Goal: Information Seeking & Learning: Learn about a topic

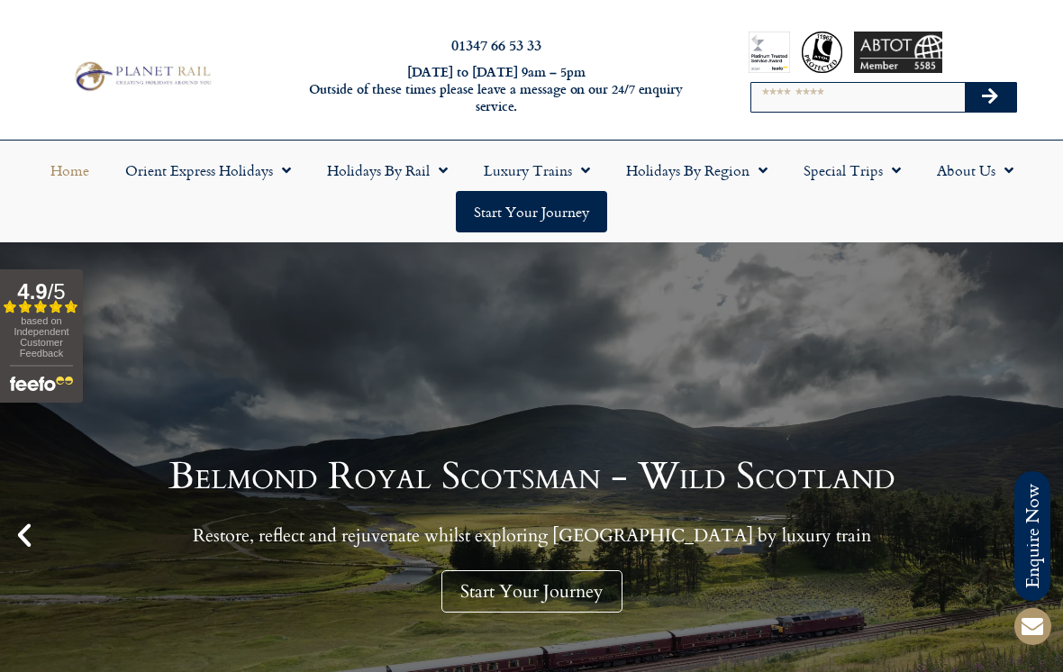
click at [578, 161] on span "Menu" at bounding box center [581, 170] width 18 height 32
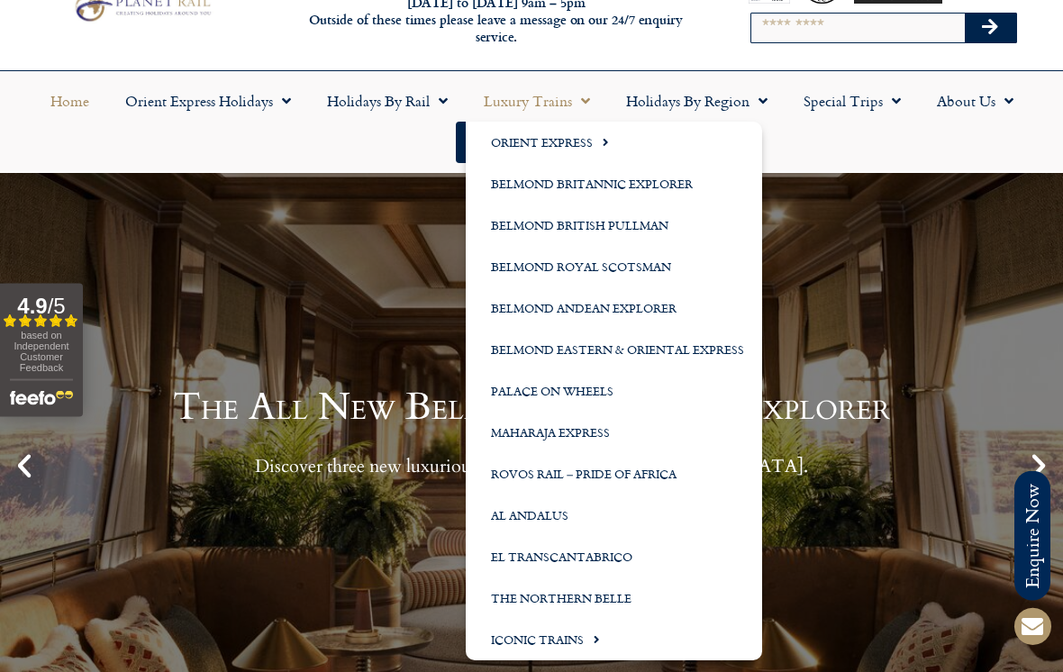
scroll to position [70, 0]
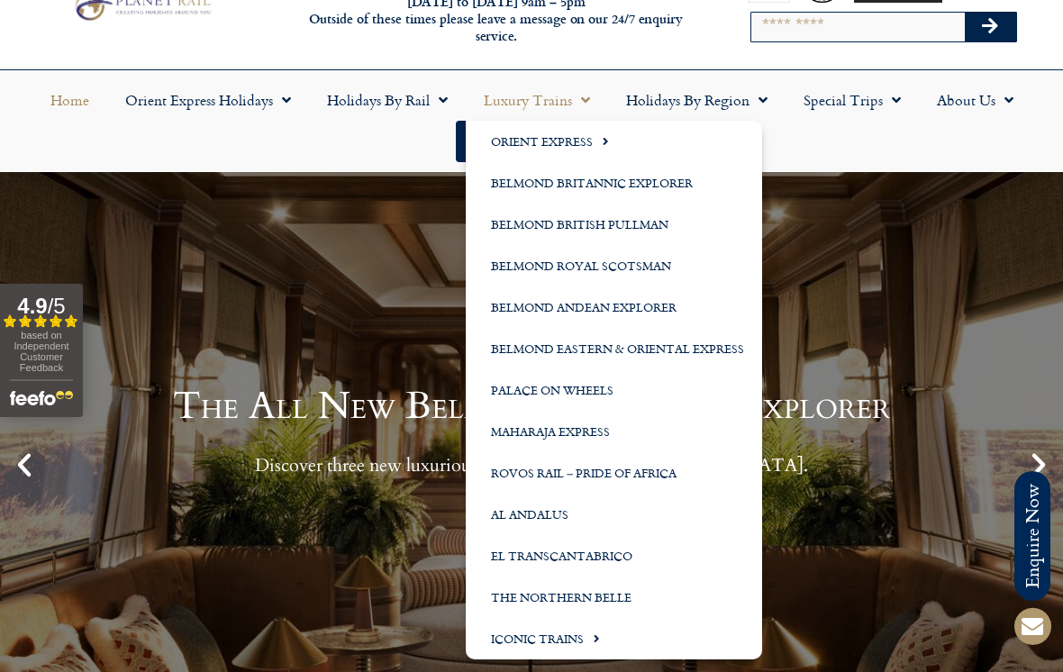
click at [596, 640] on span "Menu" at bounding box center [592, 638] width 16 height 30
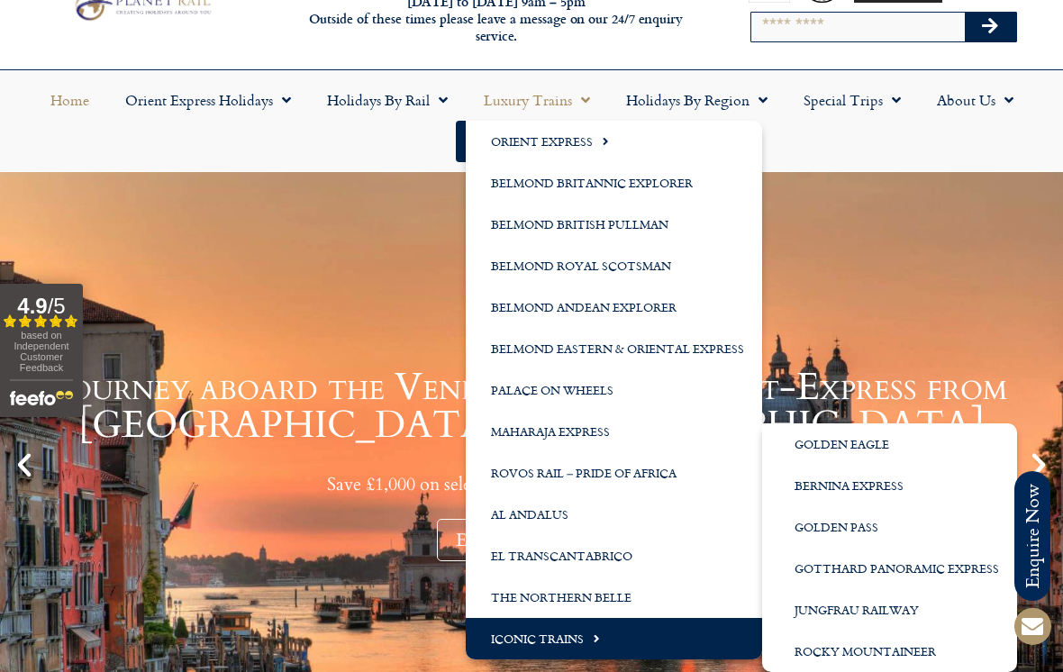
click at [513, 516] on link "Al Andalus" at bounding box center [614, 514] width 296 height 41
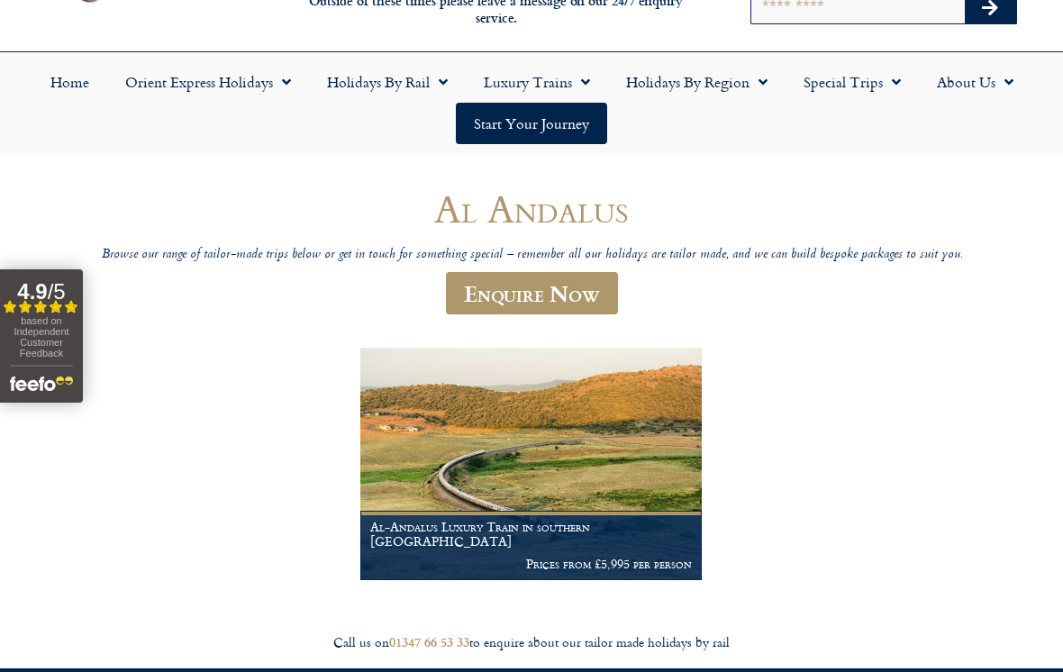
scroll to position [89, 0]
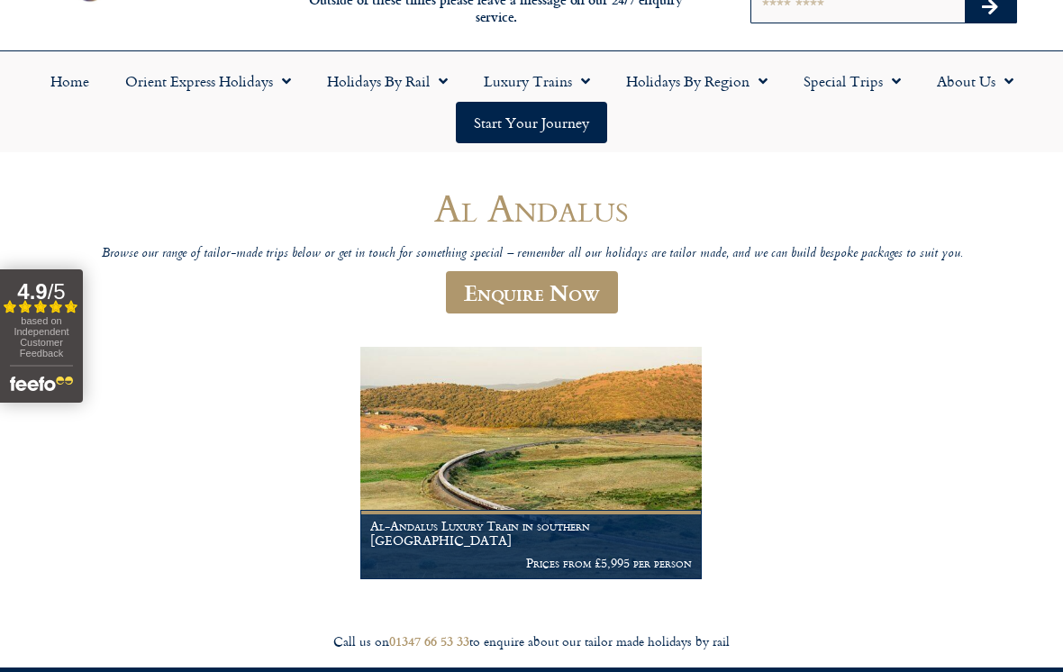
click at [442, 472] on img at bounding box center [530, 463] width 341 height 232
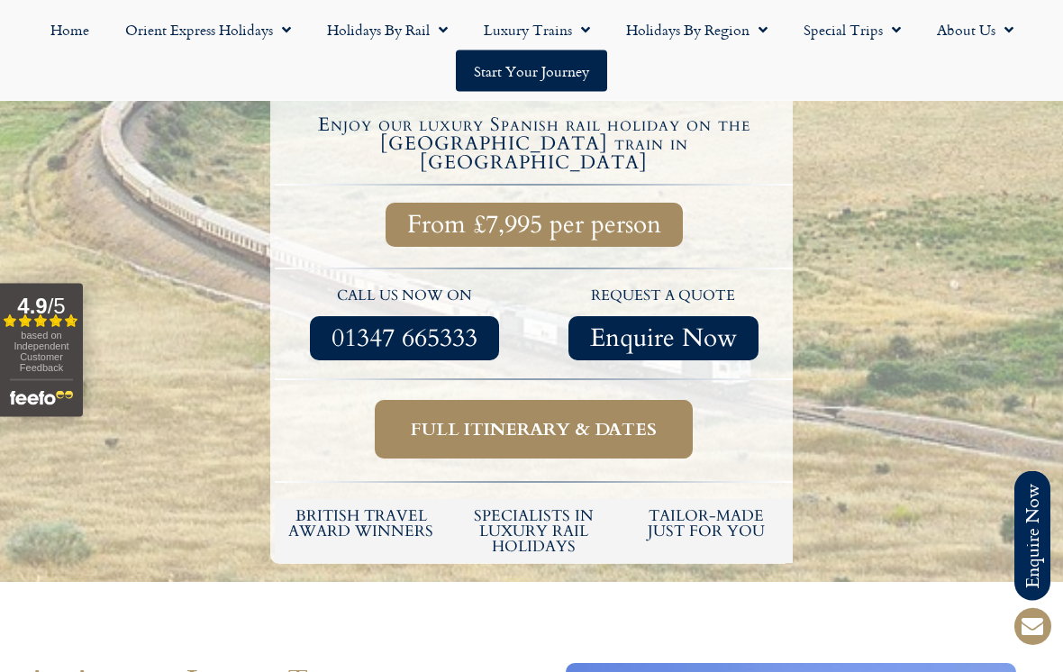
click at [440, 419] on span "Full itinerary & dates" at bounding box center [534, 430] width 246 height 23
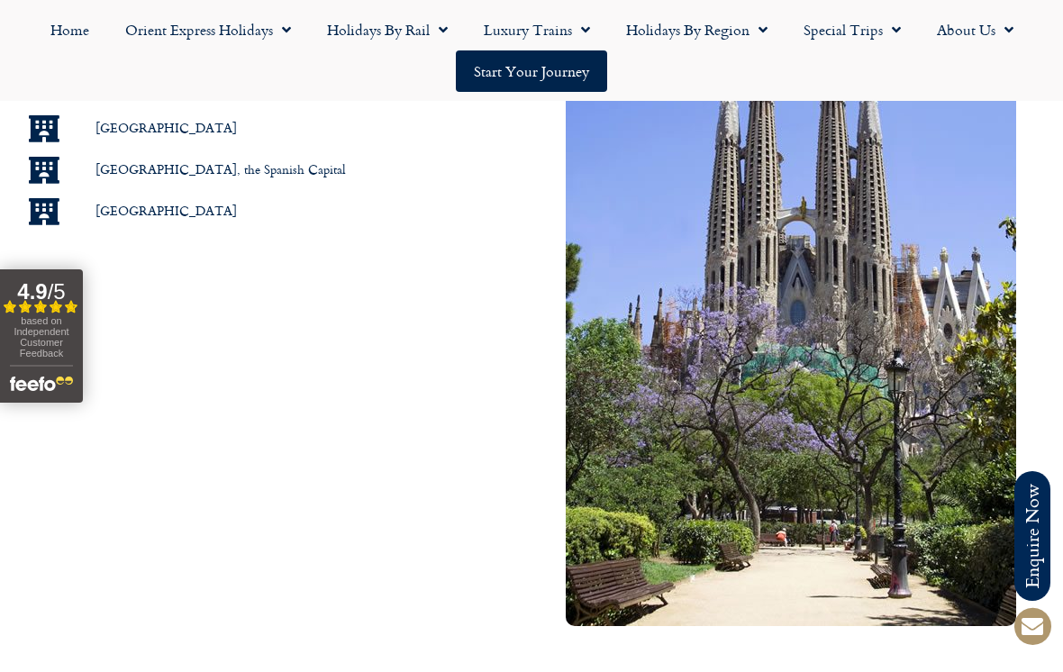
scroll to position [1411, 0]
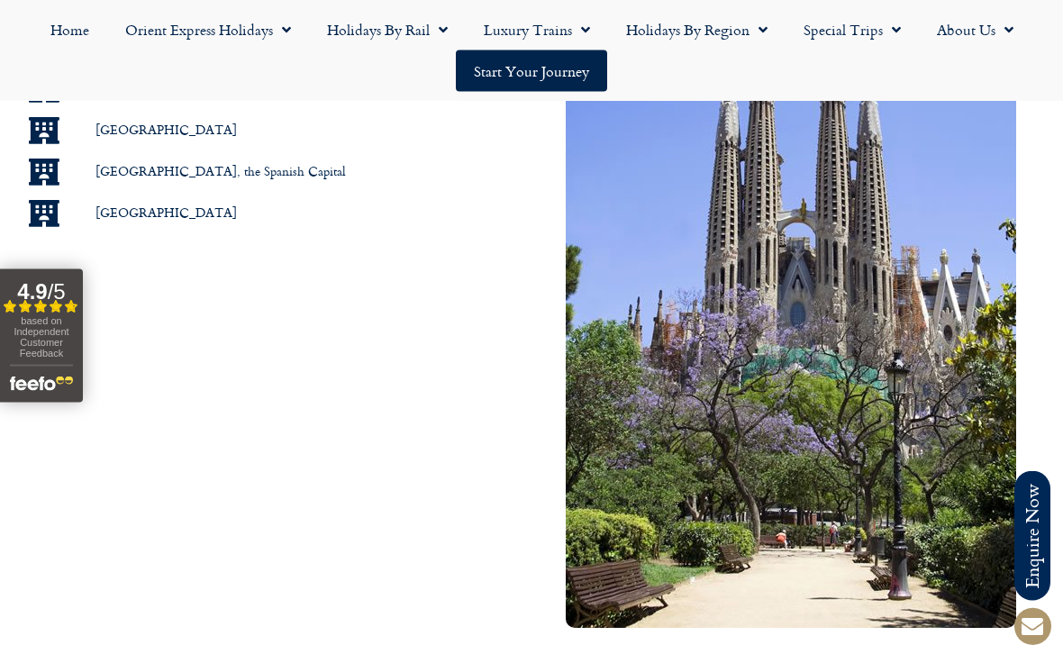
click at [582, 25] on span "Menu" at bounding box center [581, 30] width 18 height 32
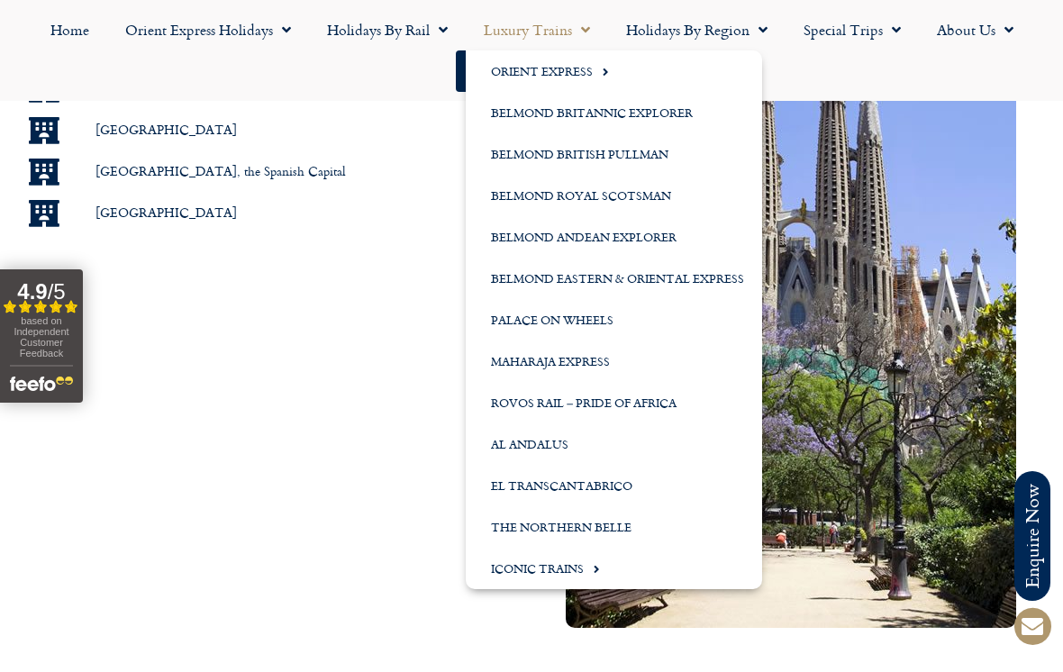
click at [597, 497] on link "El Transcantabrico" at bounding box center [614, 485] width 296 height 41
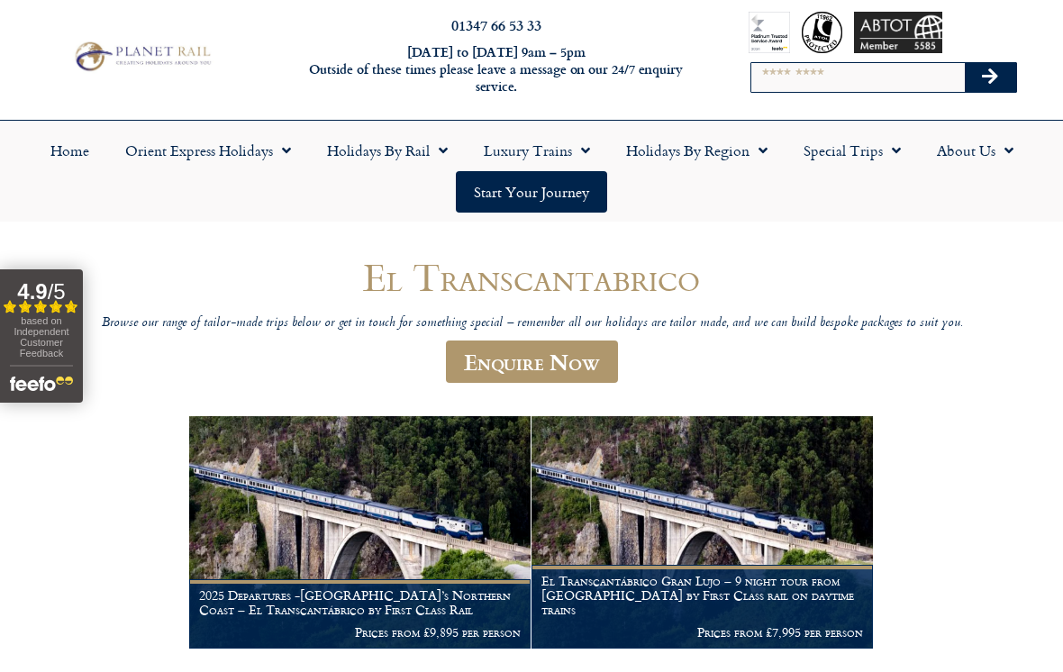
scroll to position [21, 0]
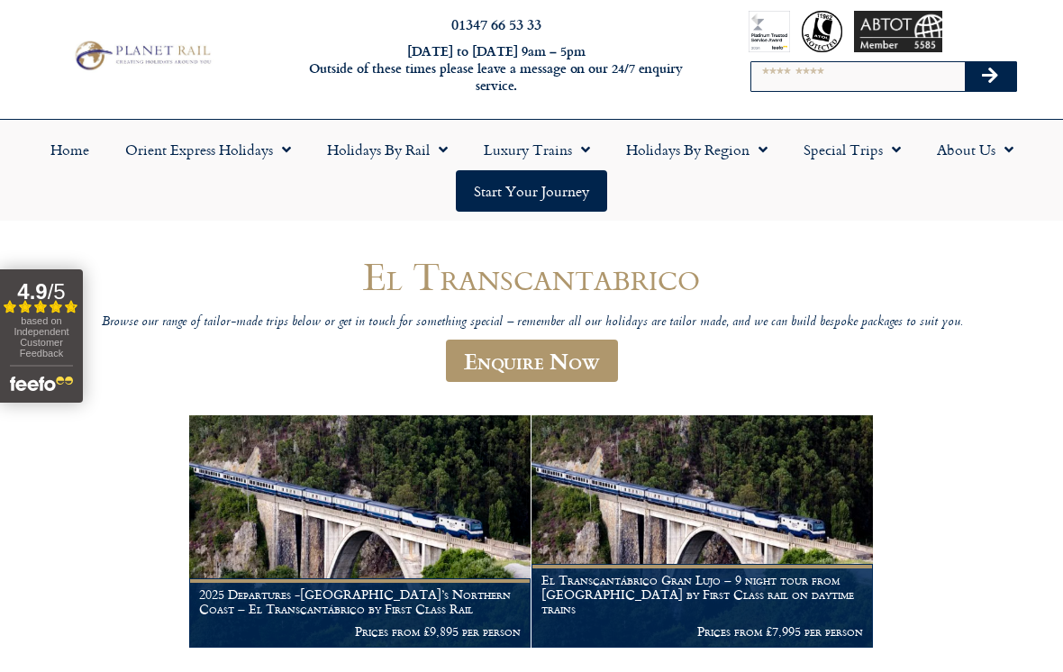
click at [583, 152] on span "Menu" at bounding box center [581, 149] width 18 height 32
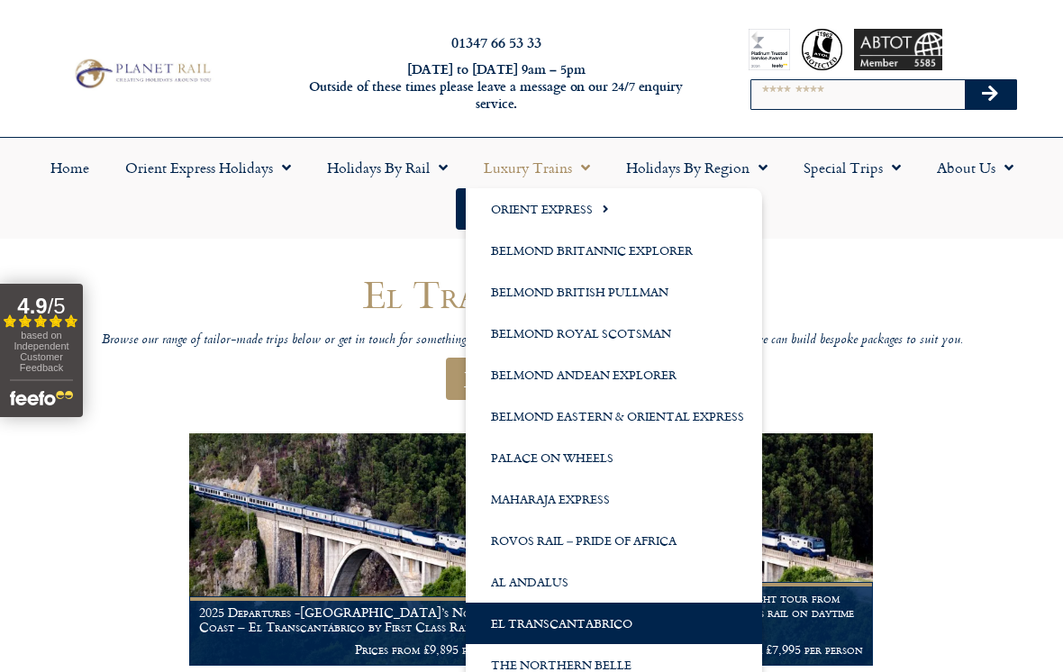
scroll to position [0, 0]
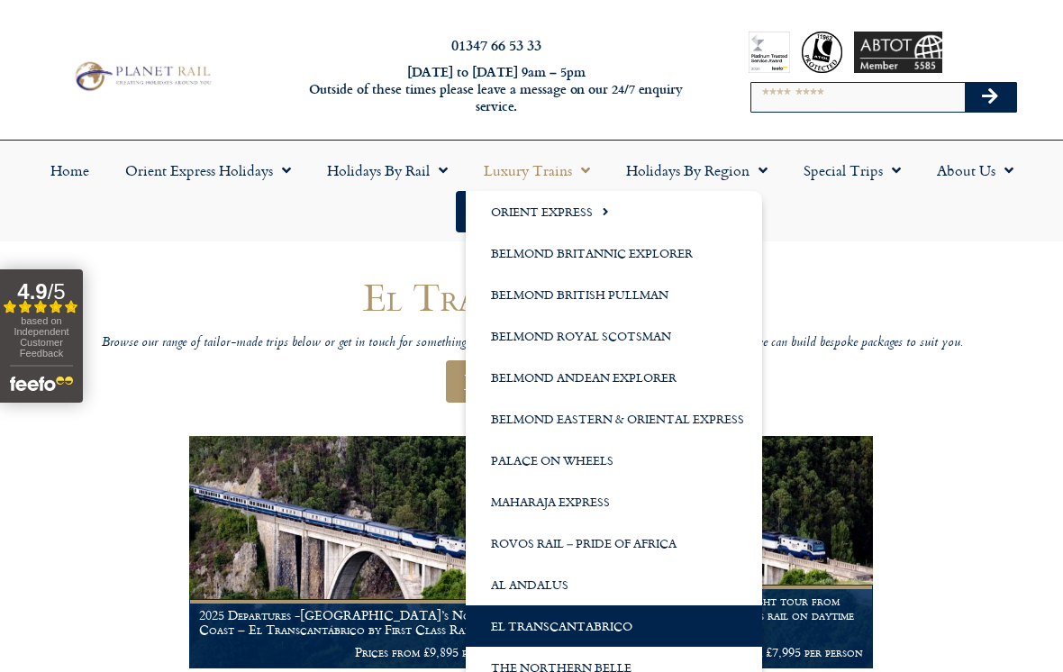
click at [742, 420] on link "Belmond Eastern & Oriental Express" at bounding box center [614, 418] width 296 height 41
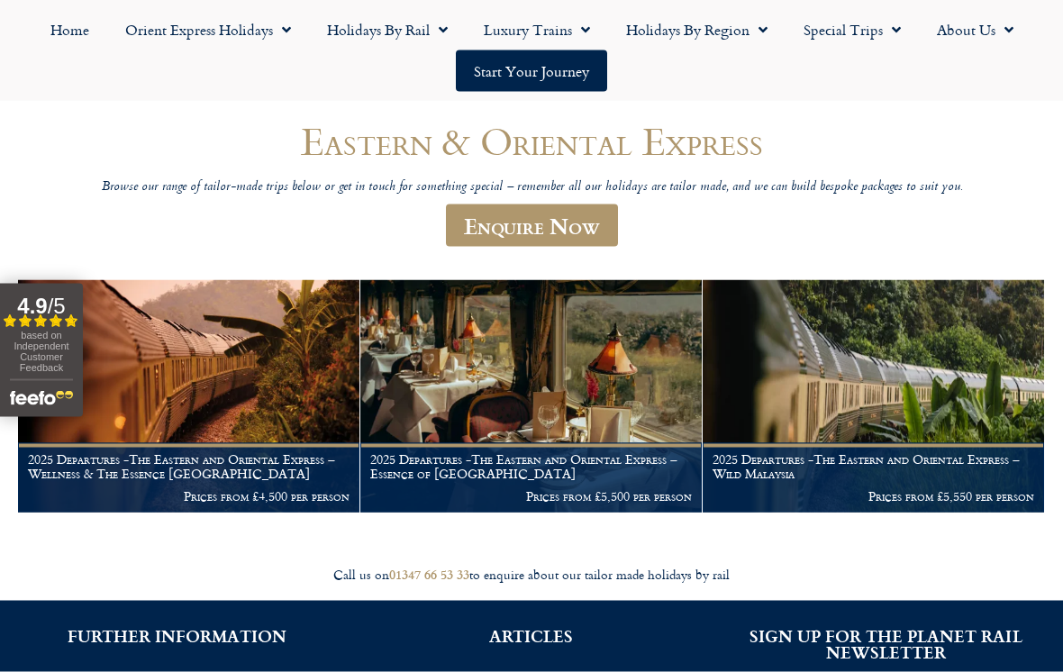
scroll to position [157, 0]
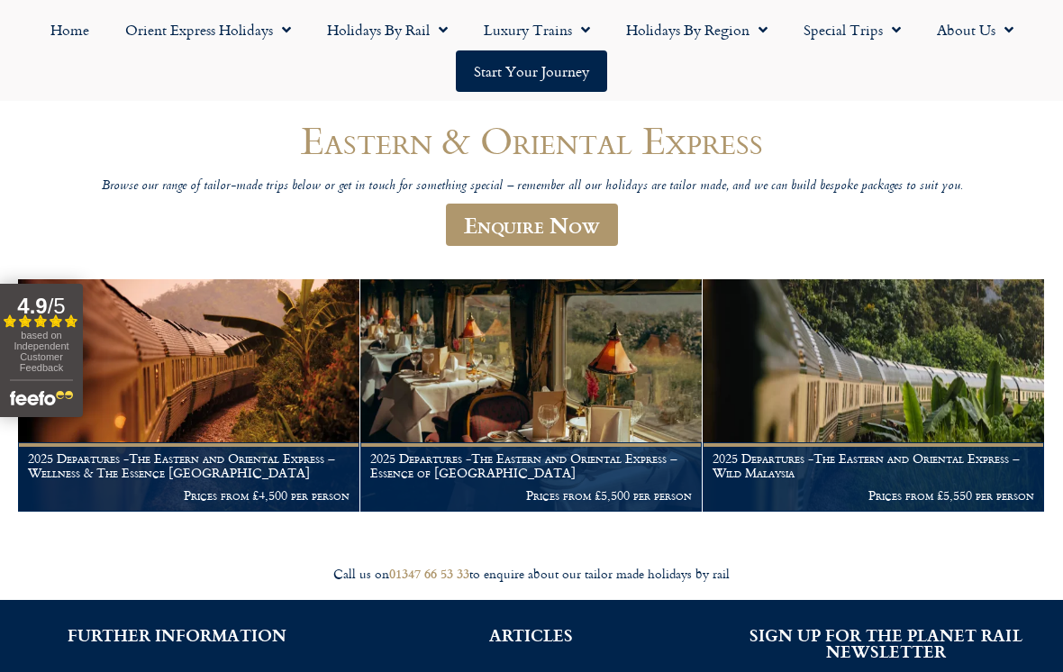
click at [518, 442] on figcaption "2025 Departures -The Eastern and Oriental Express – Essence of Malaysia Prices …" at bounding box center [530, 476] width 341 height 69
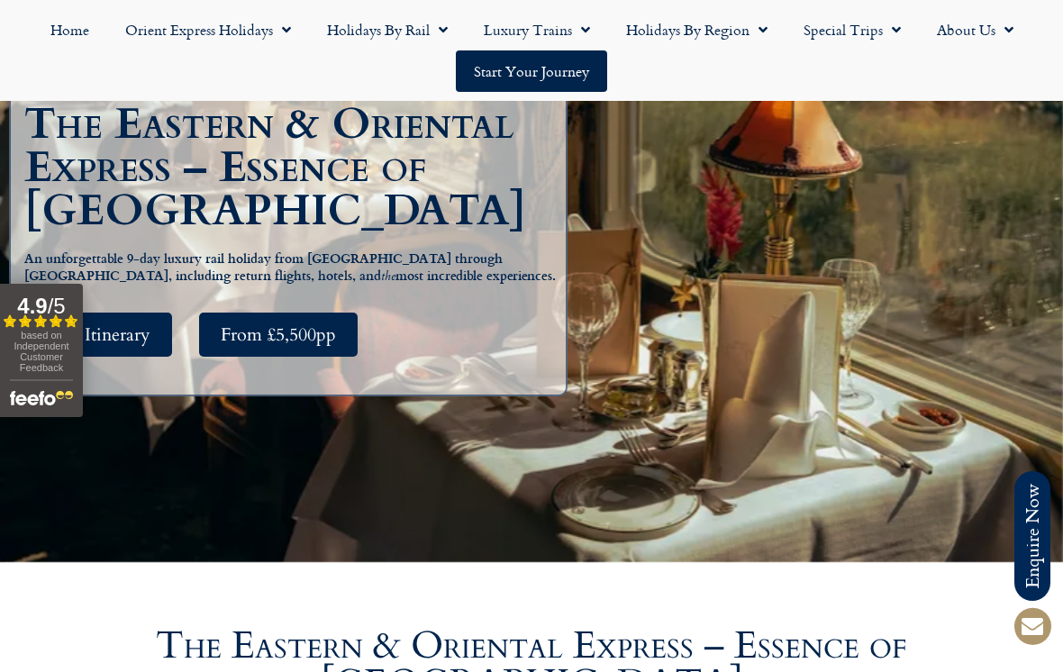
click at [148, 346] on span "See Itinerary" at bounding box center [102, 334] width 95 height 23
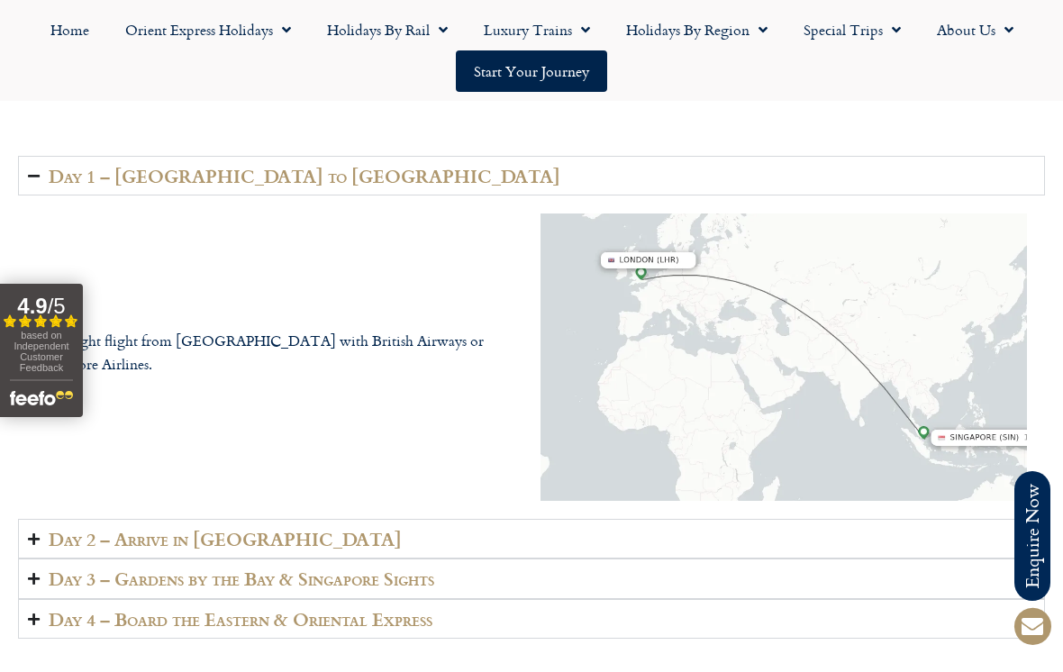
scroll to position [2606, 0]
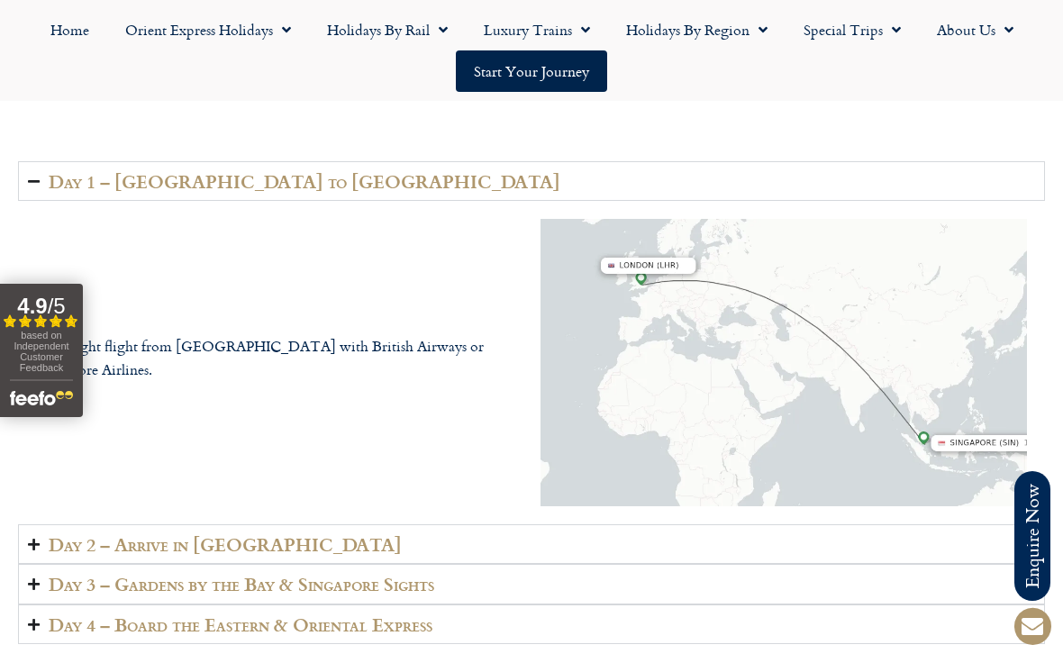
click at [41, 524] on summary "Day 2 – Arrive in [GEOGRAPHIC_DATA]" at bounding box center [531, 544] width 1027 height 41
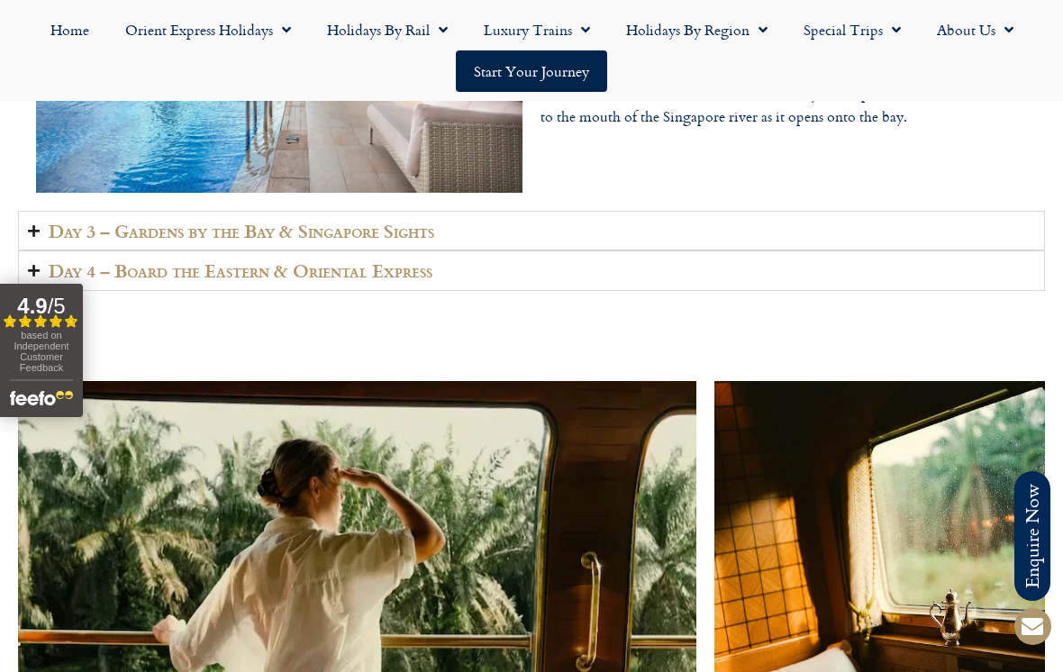
scroll to position [2998, 0]
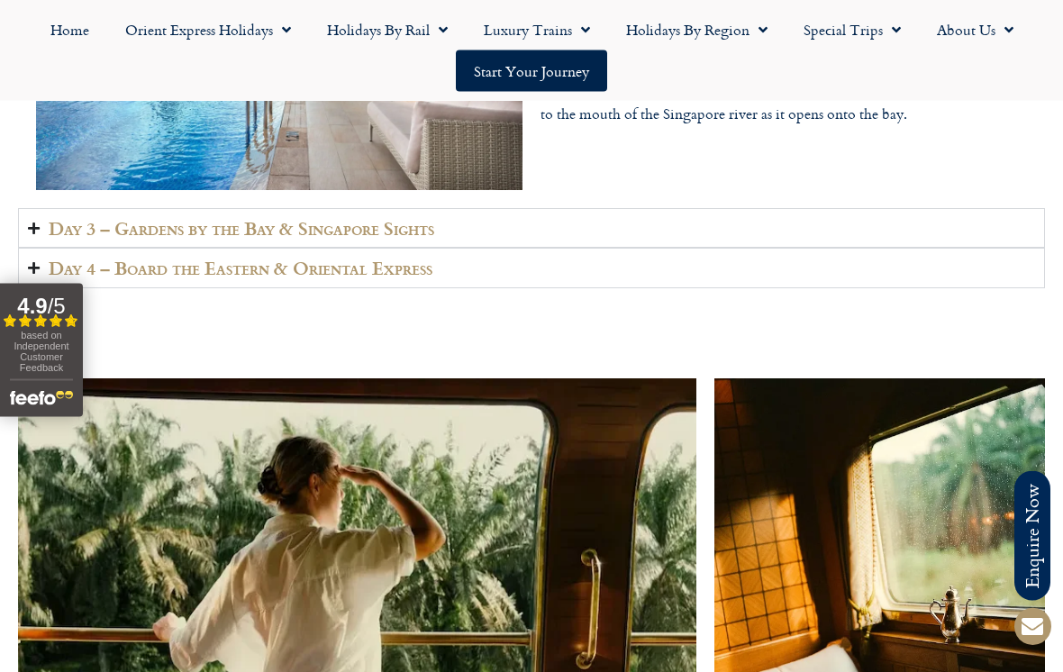
click at [50, 209] on summary "Day 3 – Gardens by the Bay & Singapore Sights" at bounding box center [531, 229] width 1027 height 41
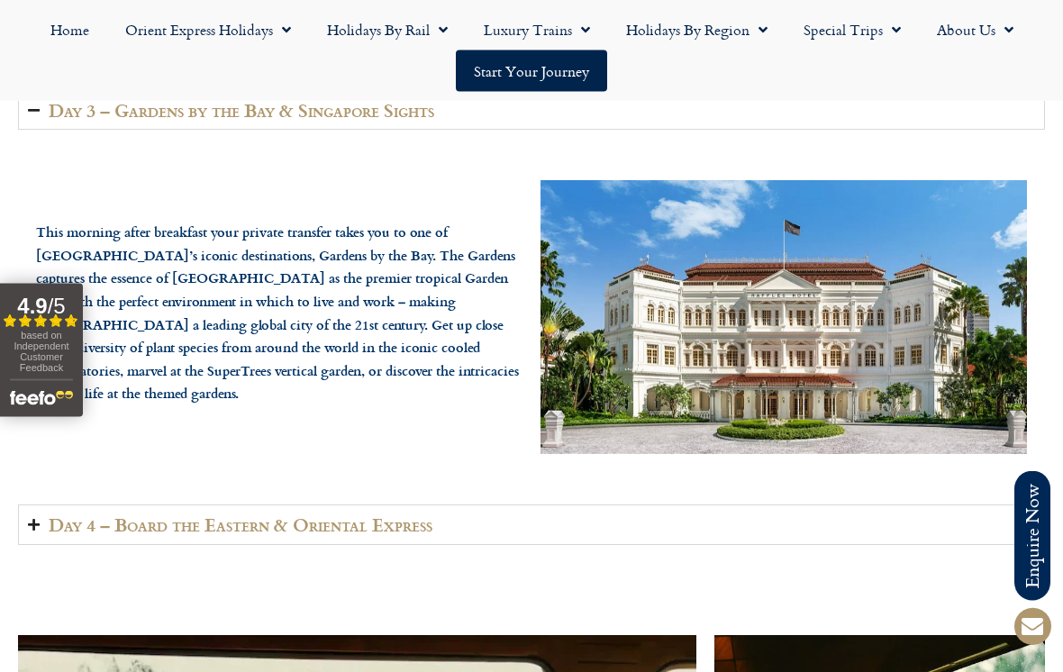
scroll to position [2757, 0]
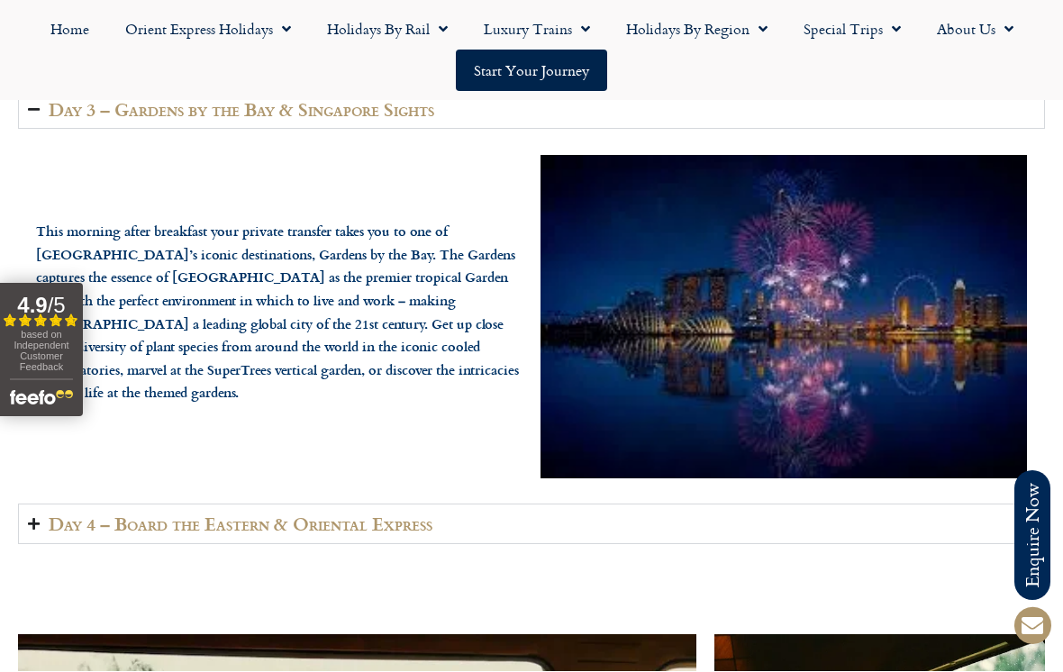
click at [36, 504] on summary "Day 4 – Board the Eastern & Oriental Express" at bounding box center [531, 524] width 1027 height 41
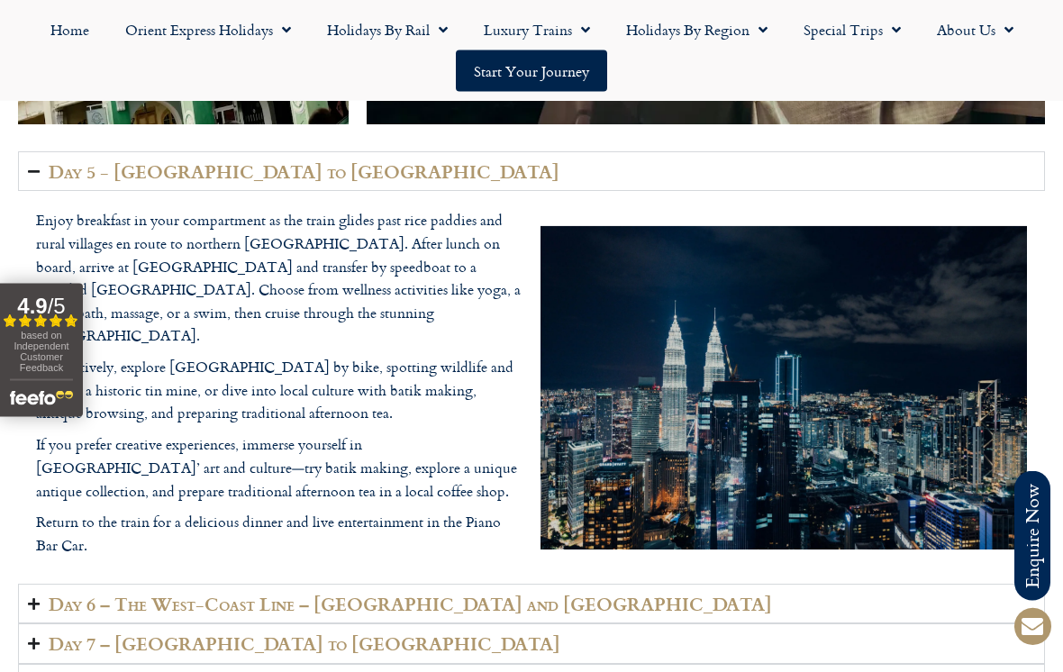
scroll to position [4179, 0]
click at [47, 584] on summary "Day 6 – The West-Coast Line – [GEOGRAPHIC_DATA] and [GEOGRAPHIC_DATA]" at bounding box center [531, 604] width 1027 height 41
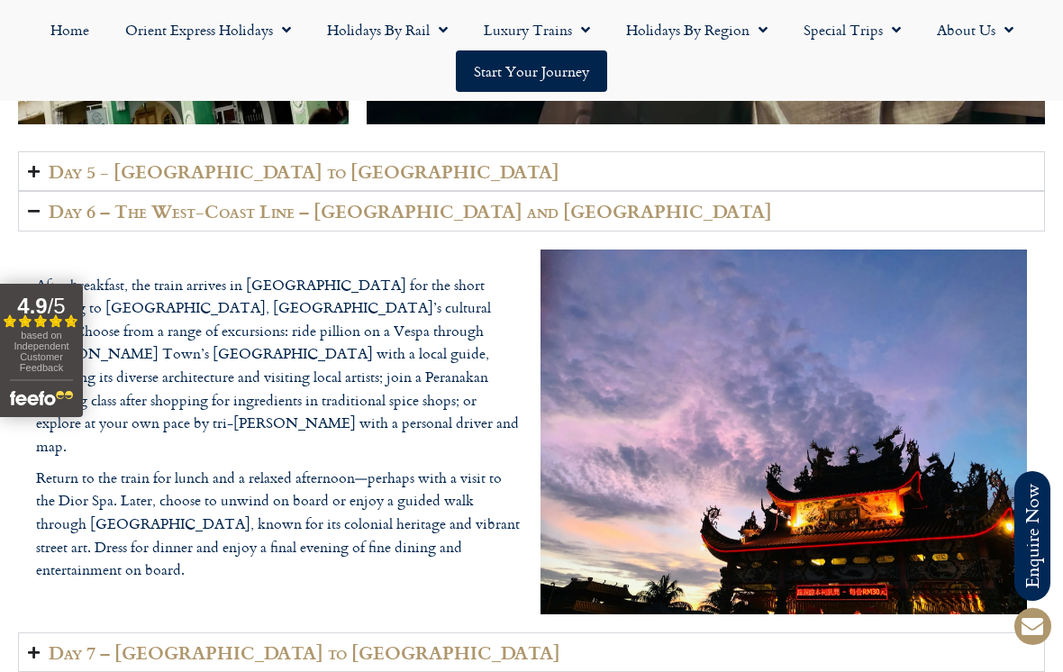
click at [37, 646] on icon "Accordion. Open links with Enter or Space, close with Escape, and navigate with…" at bounding box center [34, 653] width 12 height 14
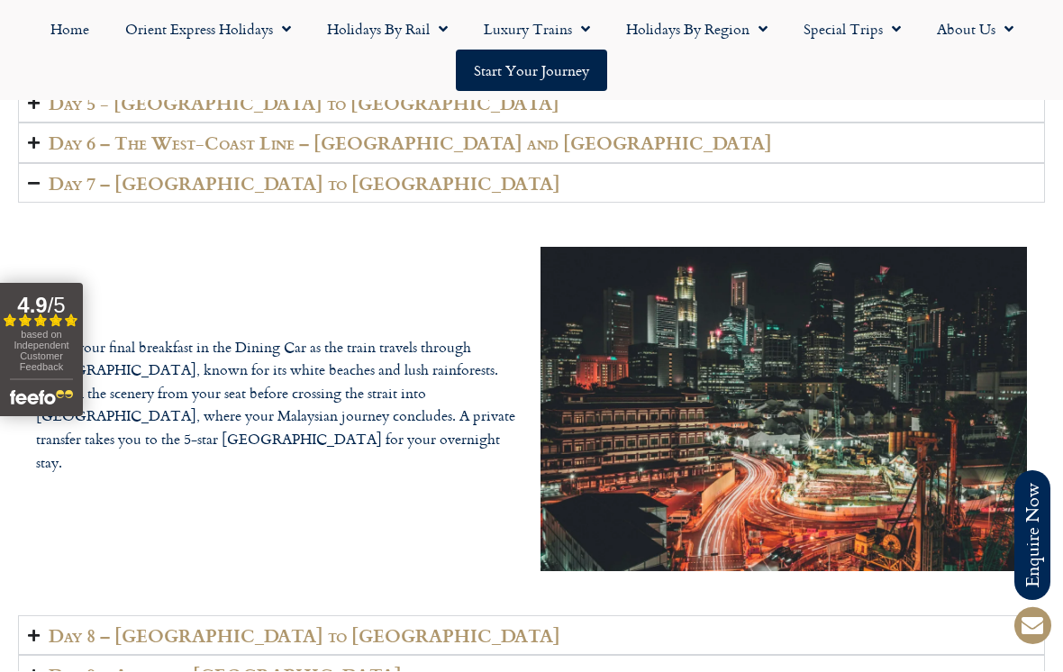
scroll to position [4247, 0]
click at [35, 629] on icon "Accordion. Open links with Enter or Space, close with Escape, and navigate with…" at bounding box center [34, 636] width 12 height 14
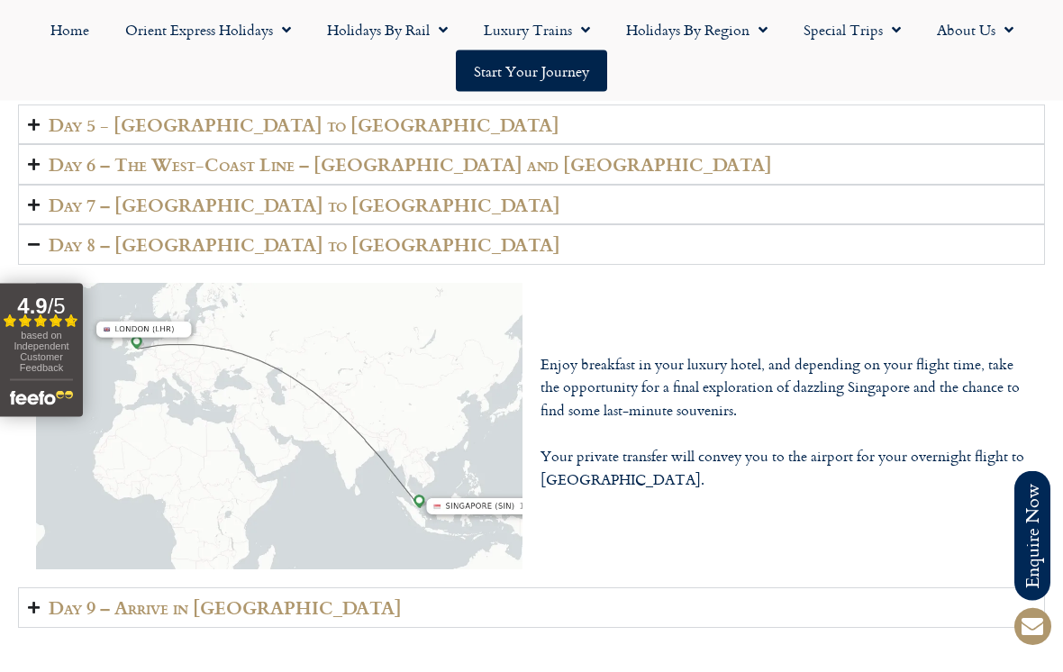
scroll to position [4226, 0]
click at [46, 587] on summary "Day 9 – Arrive in [GEOGRAPHIC_DATA]" at bounding box center [531, 607] width 1027 height 41
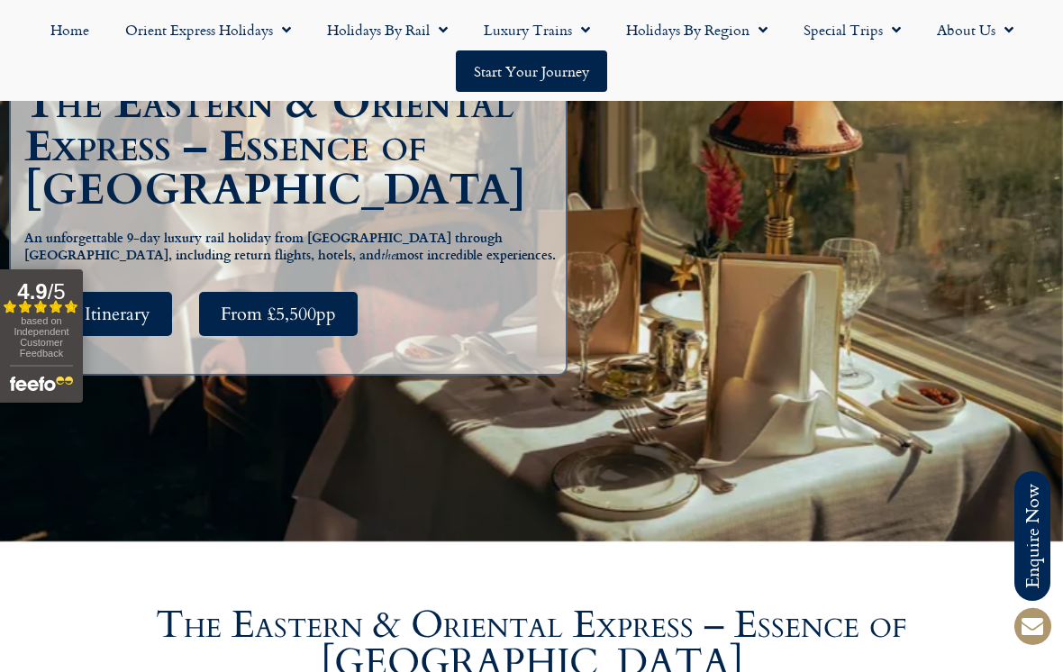
scroll to position [0, 0]
